Goal: Task Accomplishment & Management: Manage account settings

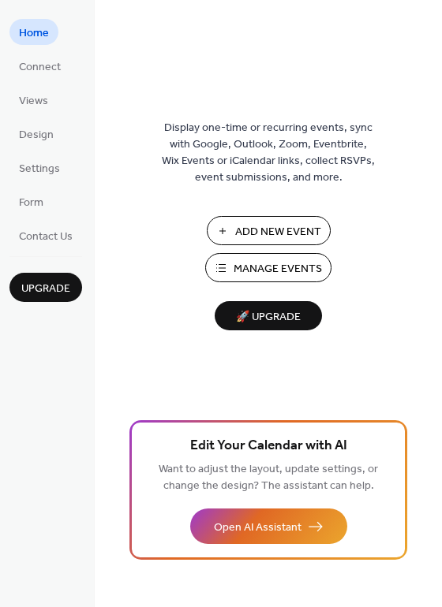
click at [256, 261] on span "Manage Events" at bounding box center [277, 269] width 88 height 17
click at [299, 268] on span "Manage Events" at bounding box center [277, 269] width 88 height 17
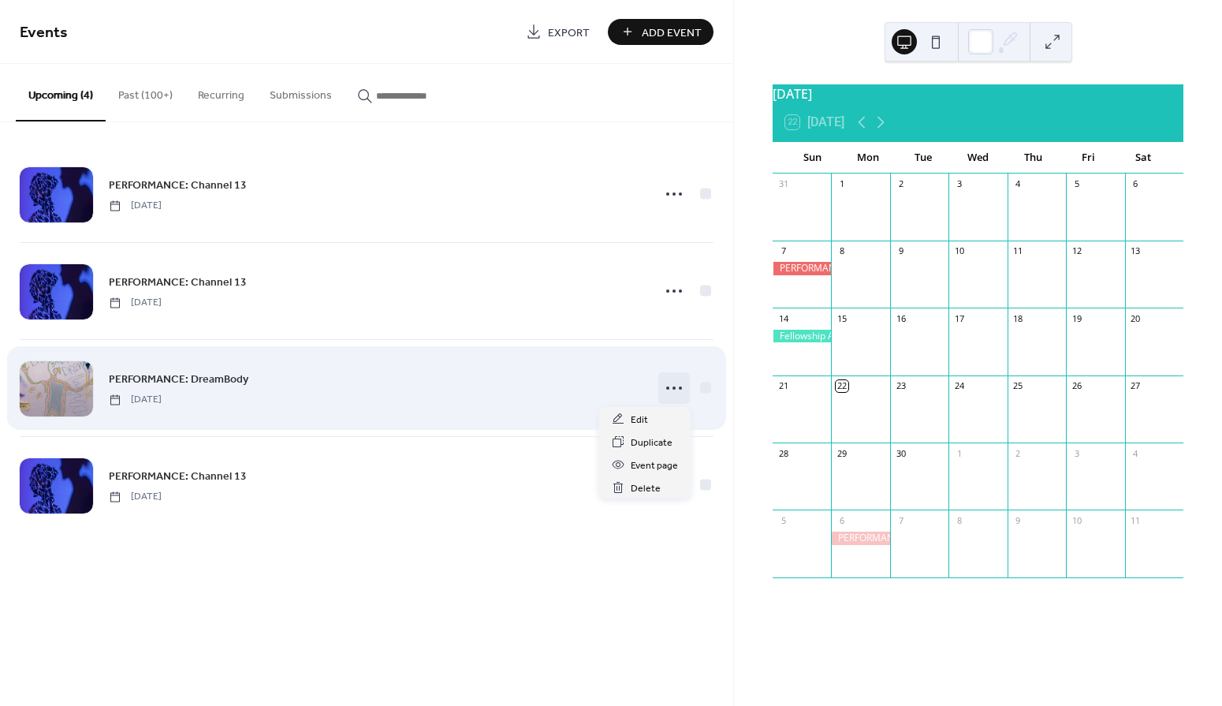
click at [674, 387] on circle at bounding box center [674, 387] width 3 height 3
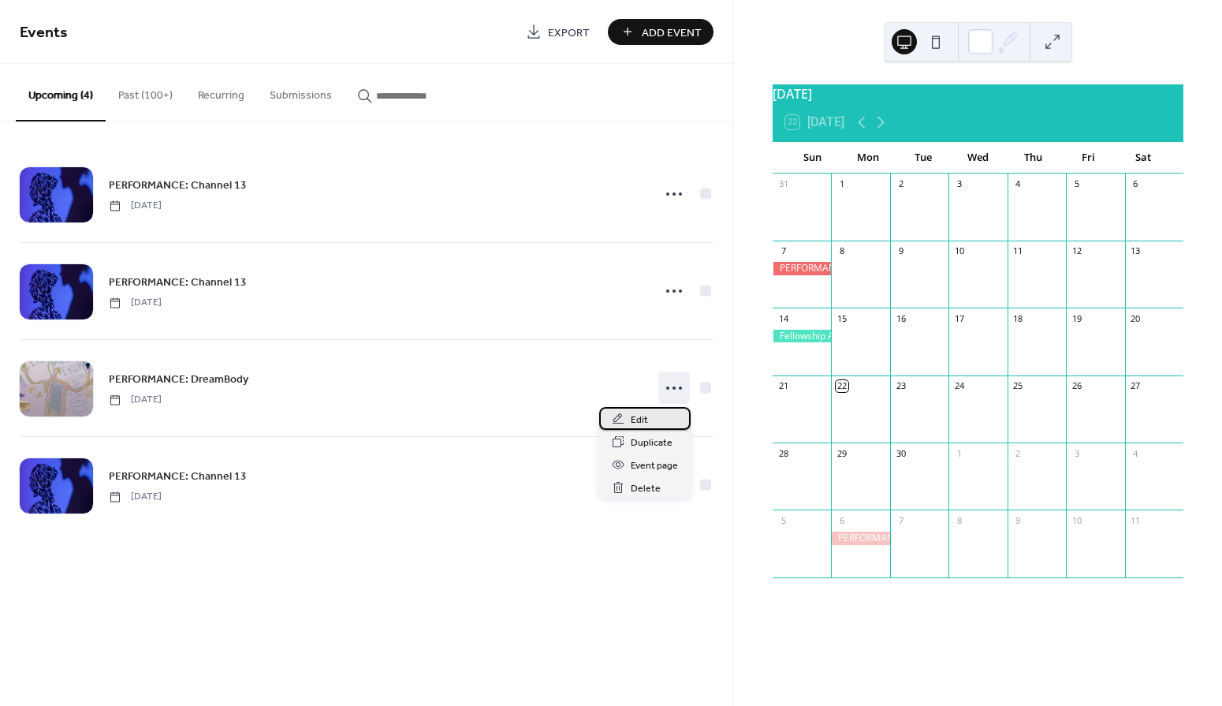
click at [648, 420] on div "Edit" at bounding box center [644, 418] width 91 height 23
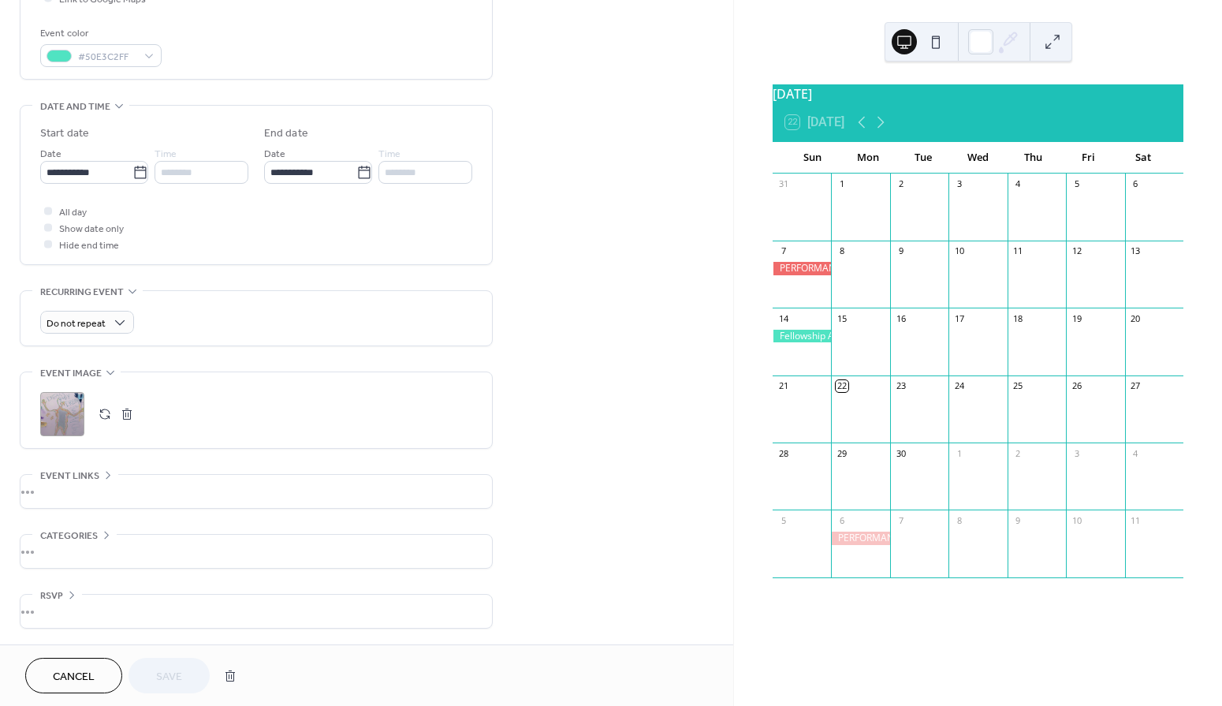
scroll to position [413, 0]
